Goal: Navigation & Orientation: Find specific page/section

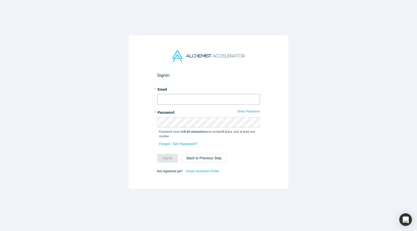
click at [190, 98] on input "text" at bounding box center [208, 99] width 103 height 11
type input "sam@melurna.com"
click at [172, 158] on button "Sign In" at bounding box center [167, 158] width 21 height 9
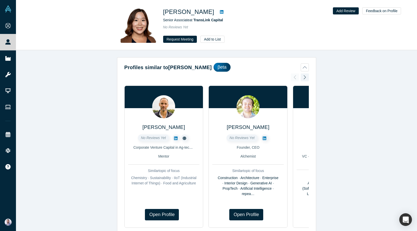
click at [218, 12] on link at bounding box center [222, 12] width 8 height 6
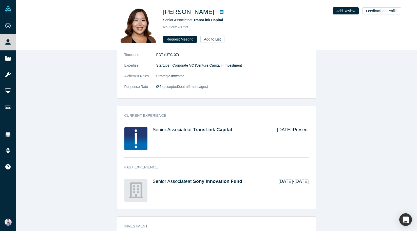
scroll to position [322, 0]
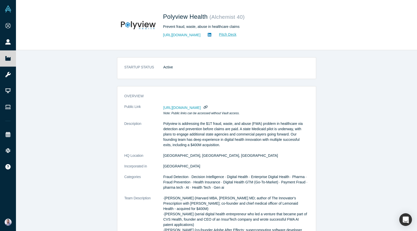
scroll to position [436, 0]
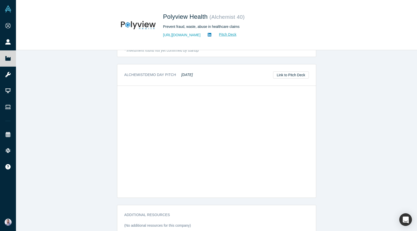
click at [76, 61] on div "STARTUP STATUS Active overview Public Link https://vault.alchemistaccelerator.c…" at bounding box center [216, 140] width 401 height 181
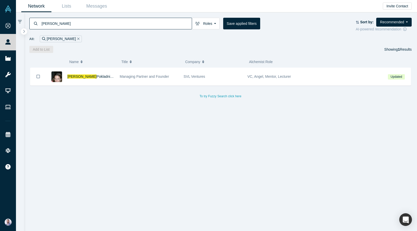
click at [168, 35] on div "All: [PERSON_NAME]" at bounding box center [220, 38] width 382 height 7
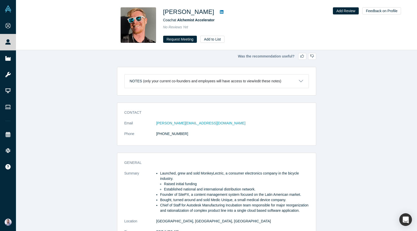
scroll to position [201, 0]
